Goal: Task Accomplishment & Management: Use online tool/utility

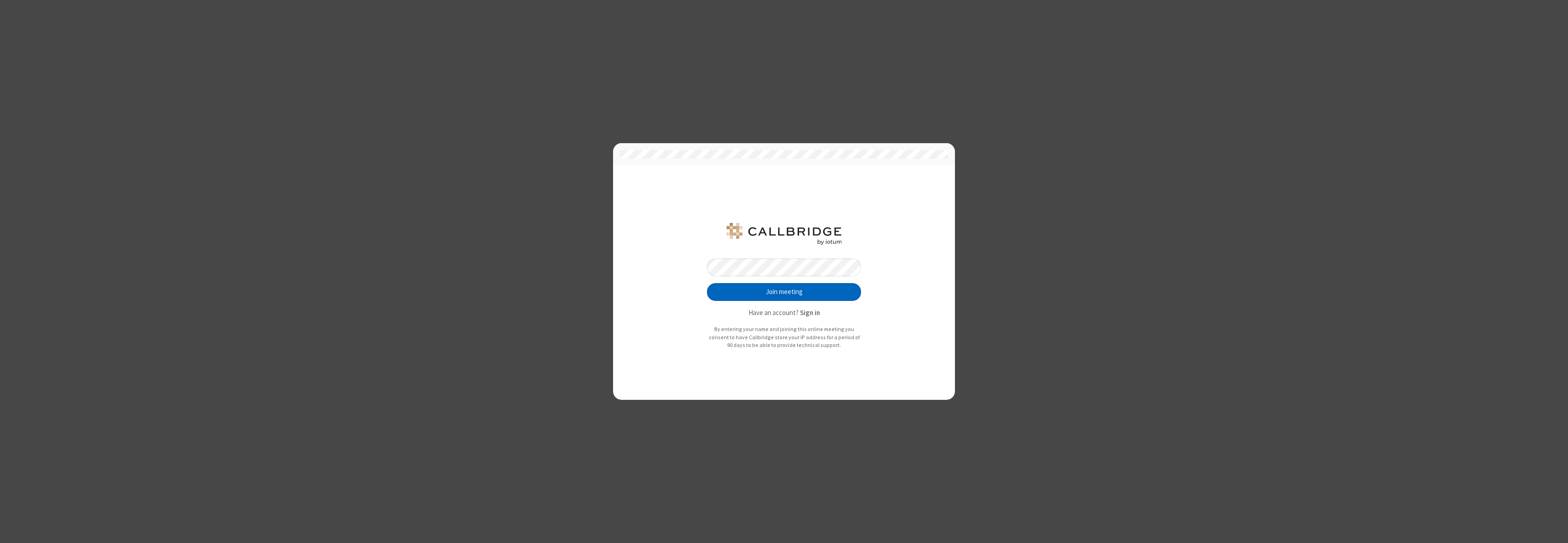
click at [784, 292] on button "Join meeting" at bounding box center [783, 292] width 154 height 18
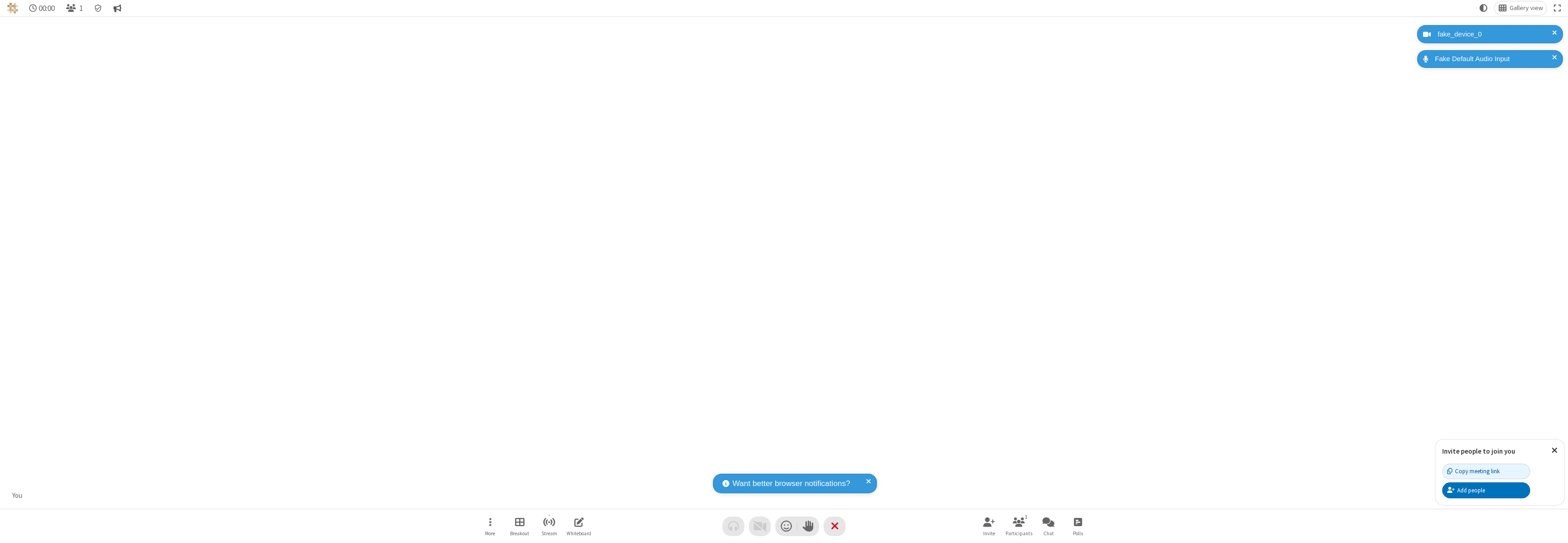
click at [119, 8] on span "Conversation" at bounding box center [117, 9] width 8 height 9
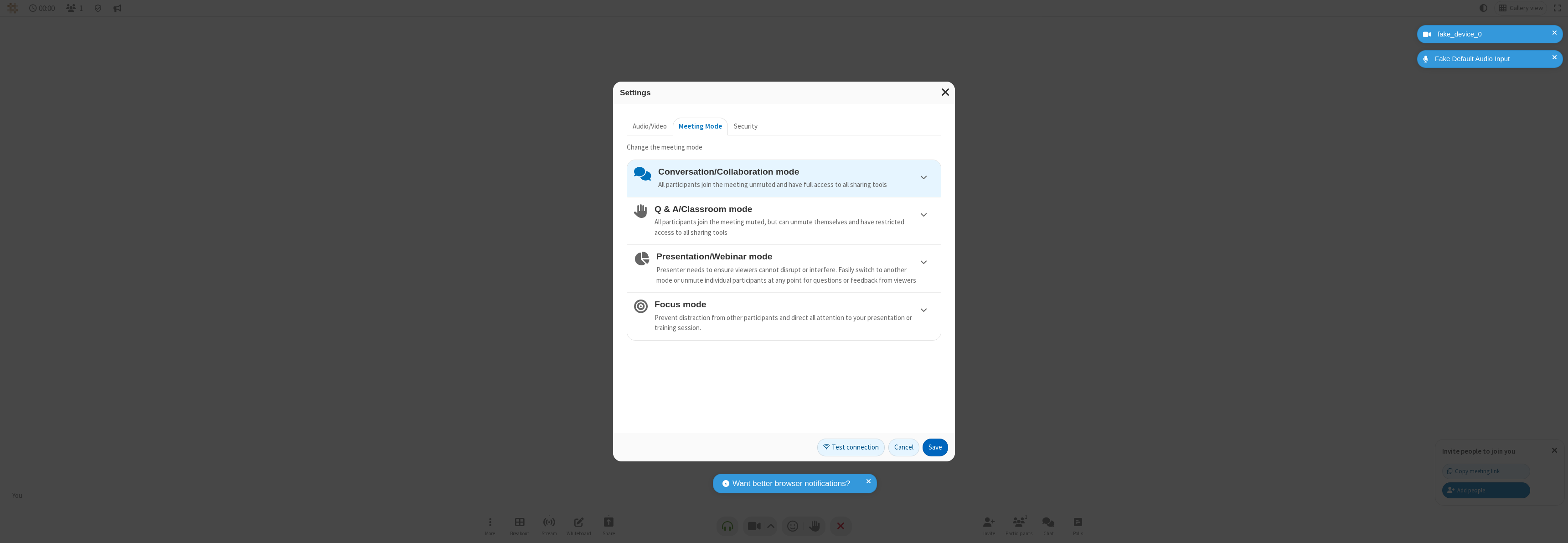
click at [794, 209] on h4 "Q & A/Classroom mode" at bounding box center [794, 209] width 279 height 10
click at [936, 447] on button "Save" at bounding box center [936, 447] width 26 height 18
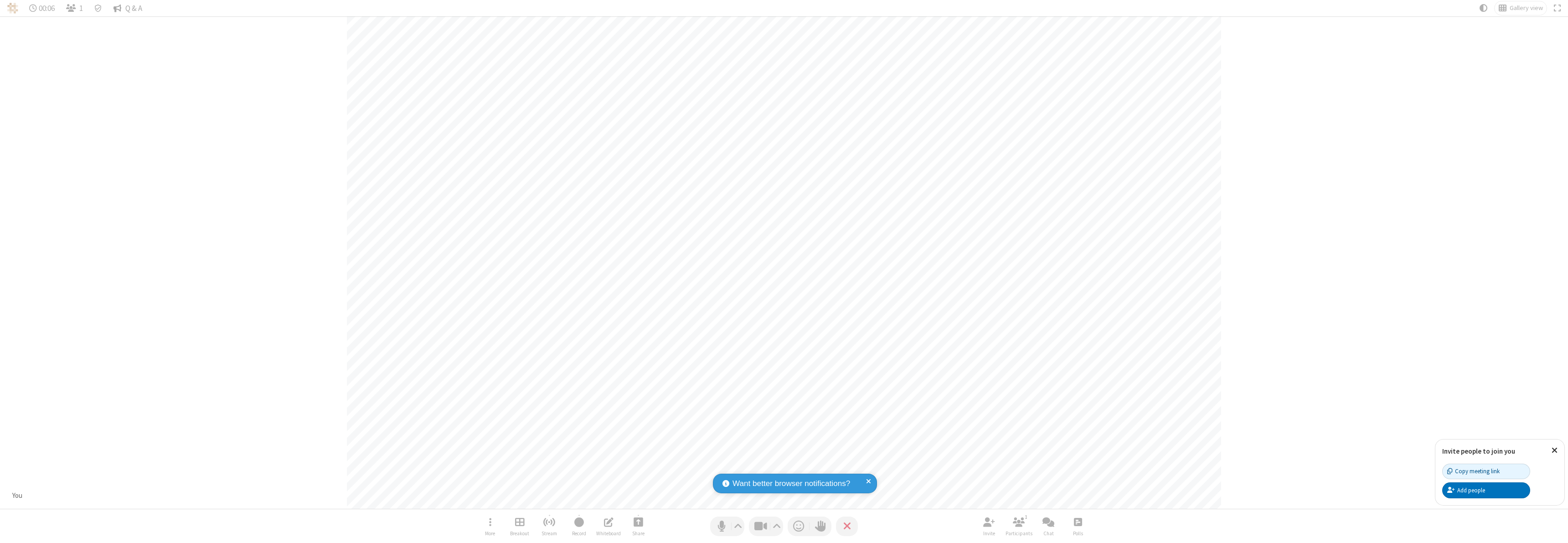
click at [129, 8] on span "Q & A" at bounding box center [134, 9] width 17 height 9
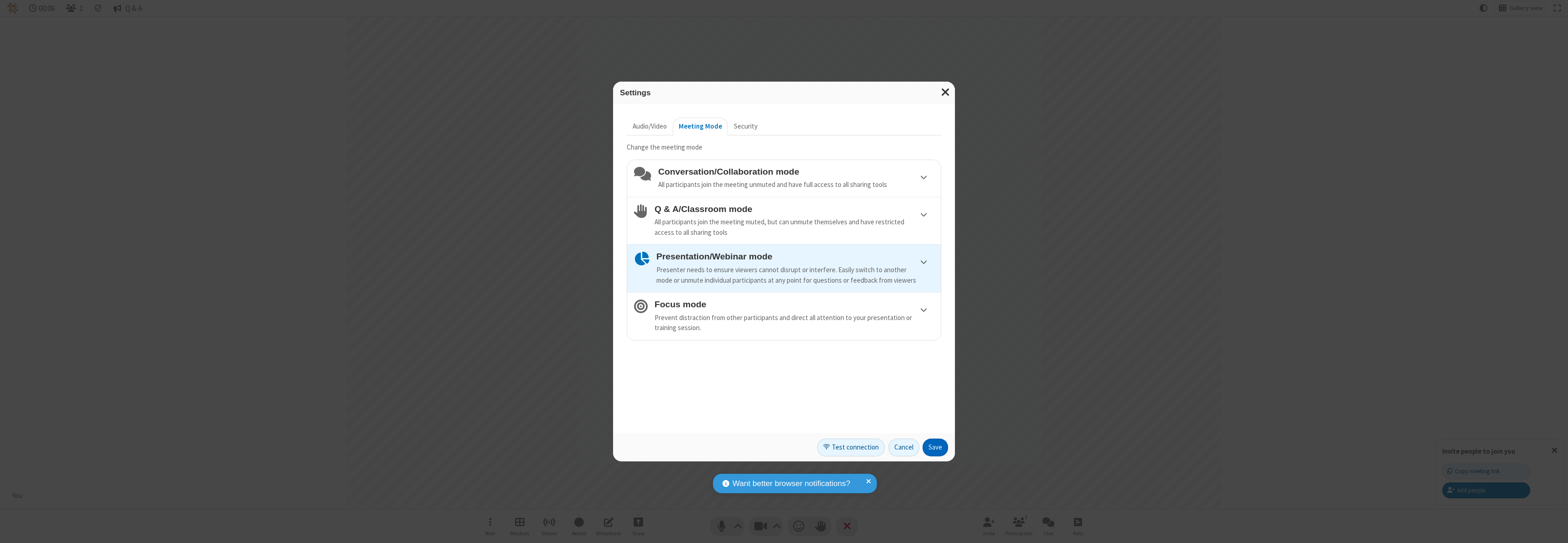
click at [936, 447] on button "Save" at bounding box center [936, 447] width 26 height 18
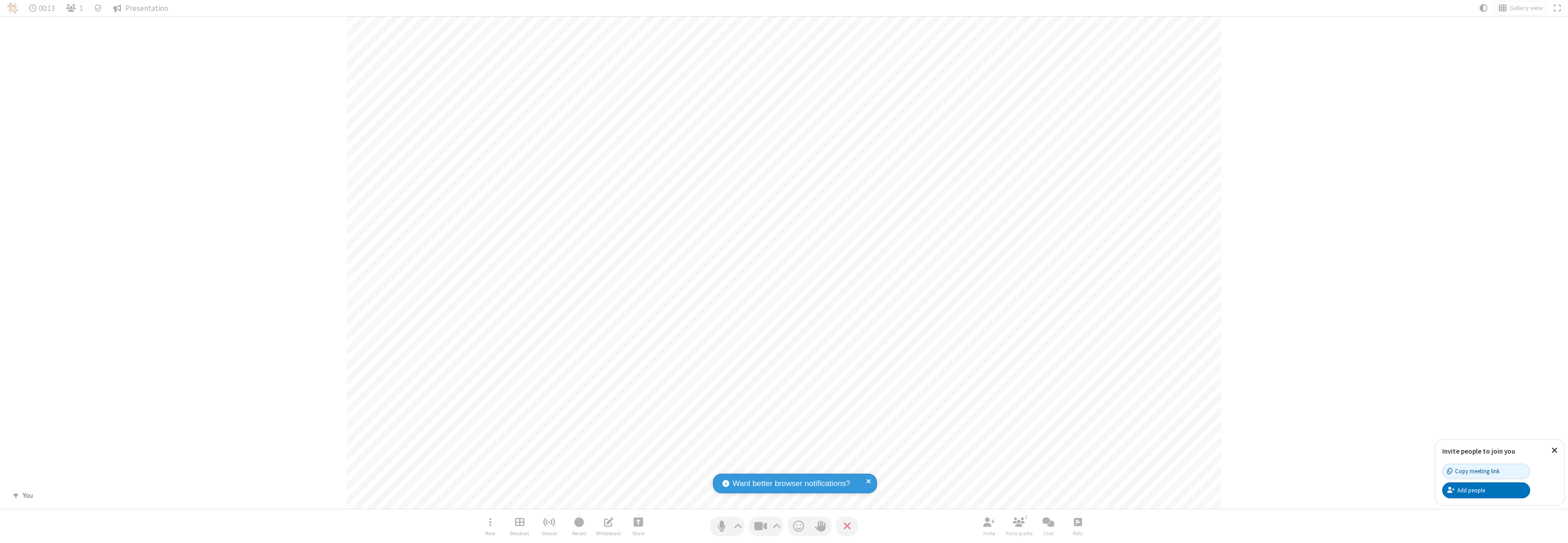
click at [141, 8] on span "Presentation" at bounding box center [147, 9] width 43 height 9
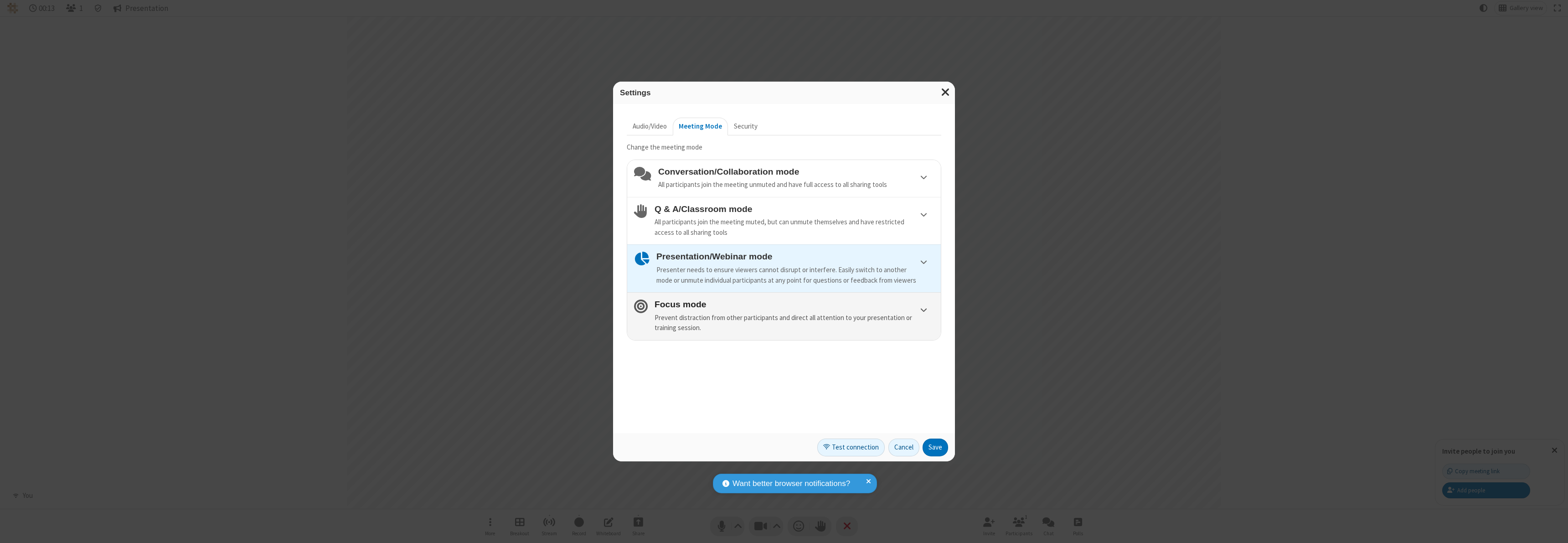
click at [794, 304] on h4 "Focus mode" at bounding box center [794, 304] width 279 height 10
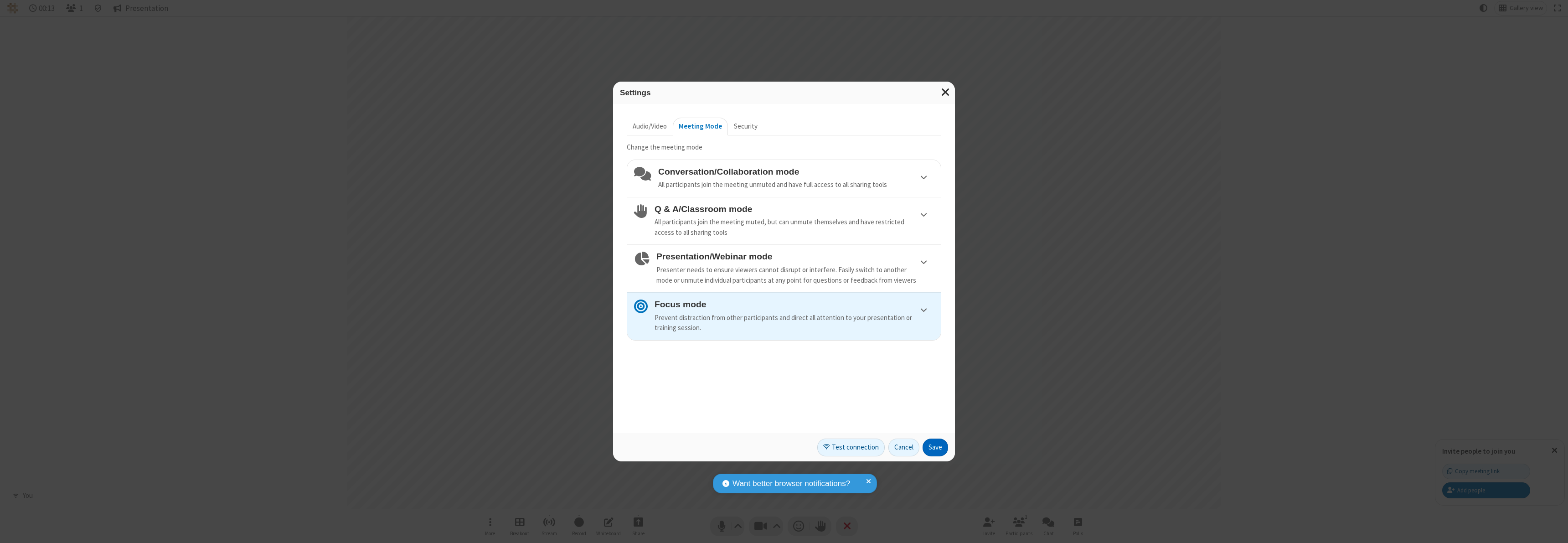
click at [936, 447] on button "Save" at bounding box center [936, 447] width 26 height 18
